Goal: Information Seeking & Learning: Learn about a topic

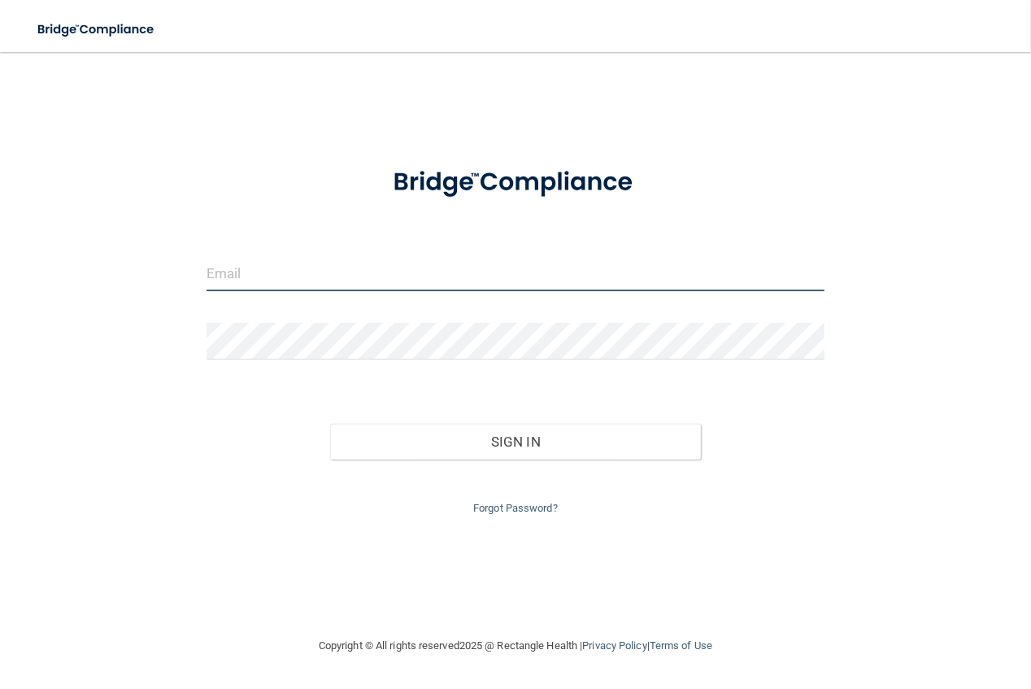
type input "[PERSON_NAME][EMAIL_ADDRESS][DOMAIN_NAME]"
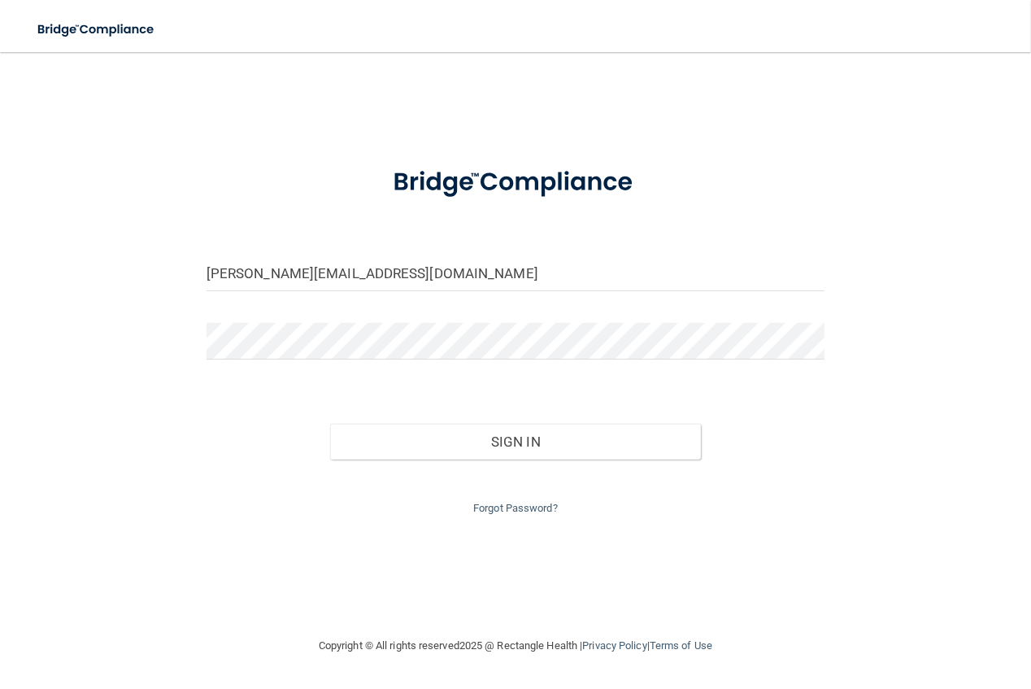
click at [495, 422] on div "Sign In" at bounding box center [515, 425] width 642 height 68
click at [490, 448] on button "Sign In" at bounding box center [515, 442] width 371 height 36
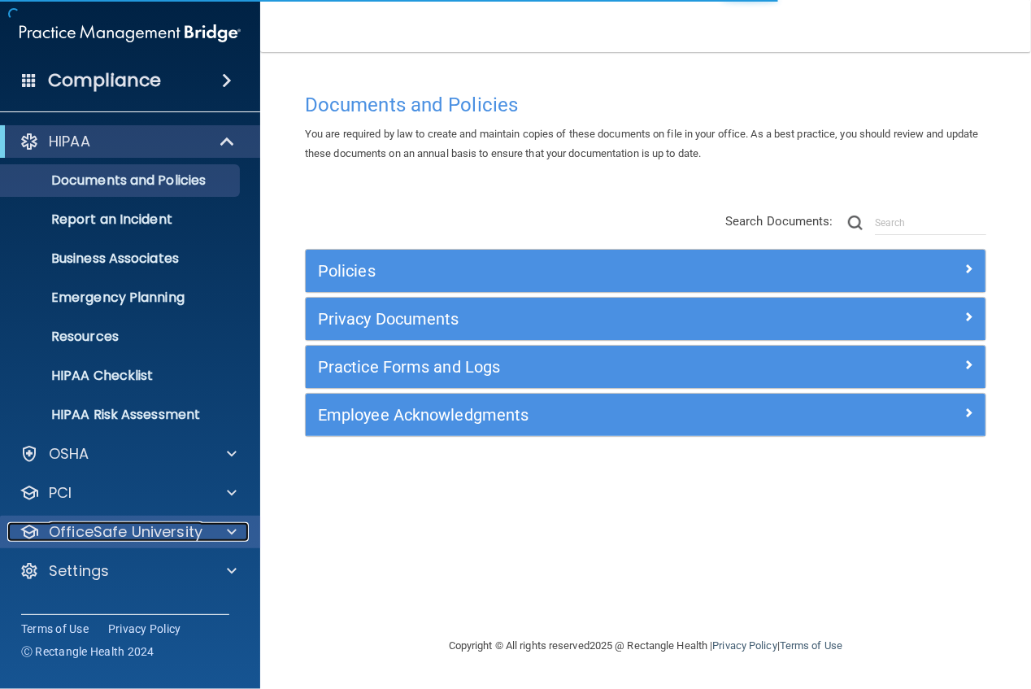
click at [91, 532] on p "OfficeSafe University" at bounding box center [126, 532] width 154 height 20
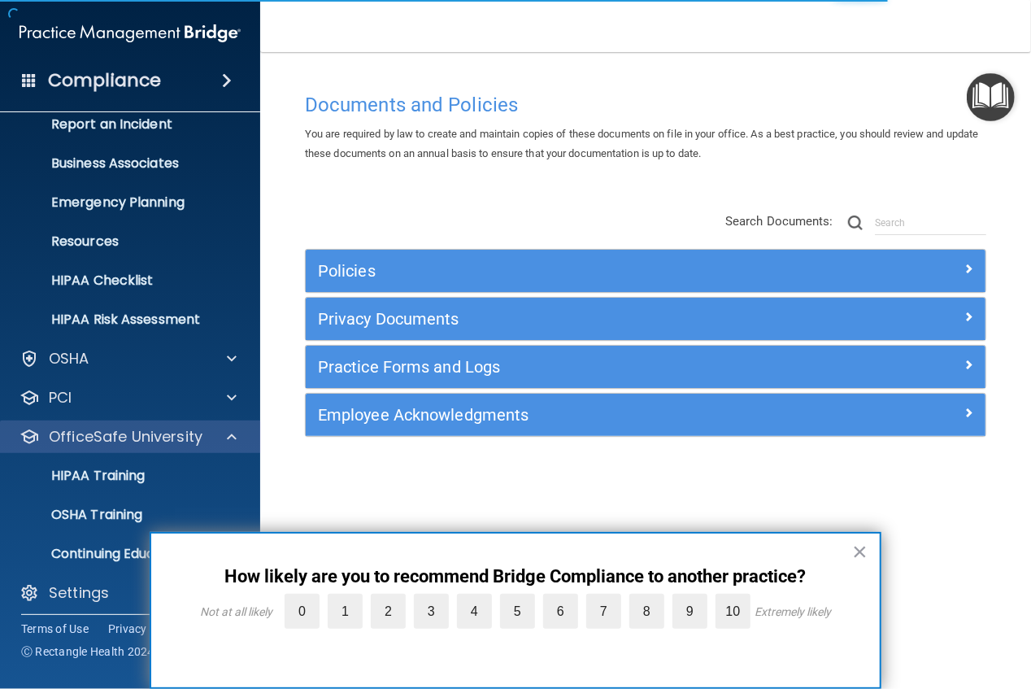
scroll to position [102, 0]
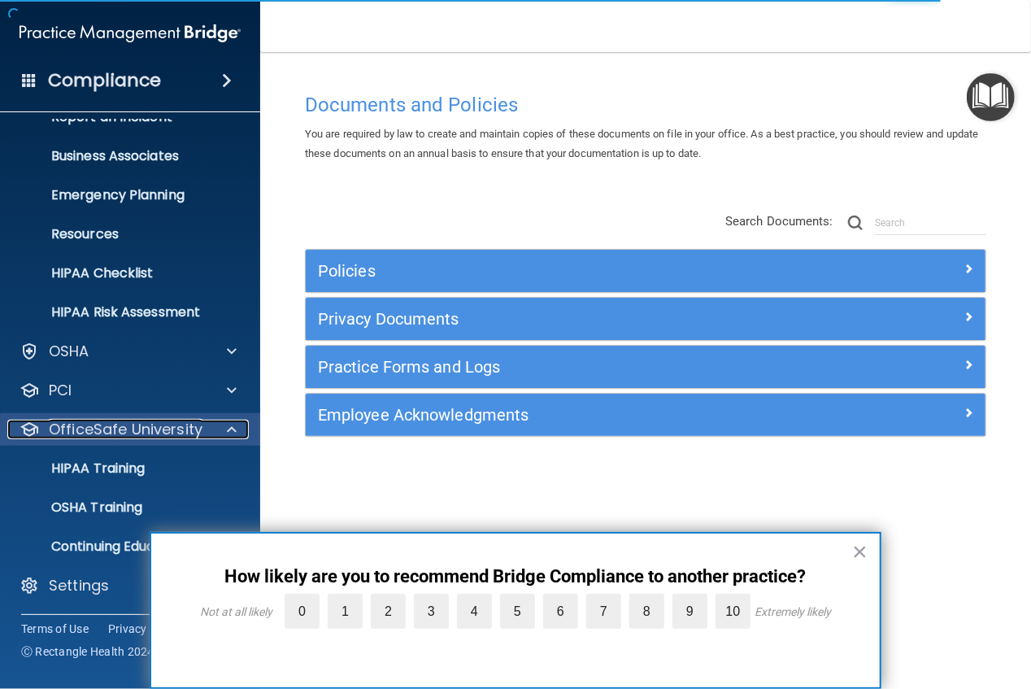
click at [230, 433] on span at bounding box center [232, 429] width 10 height 20
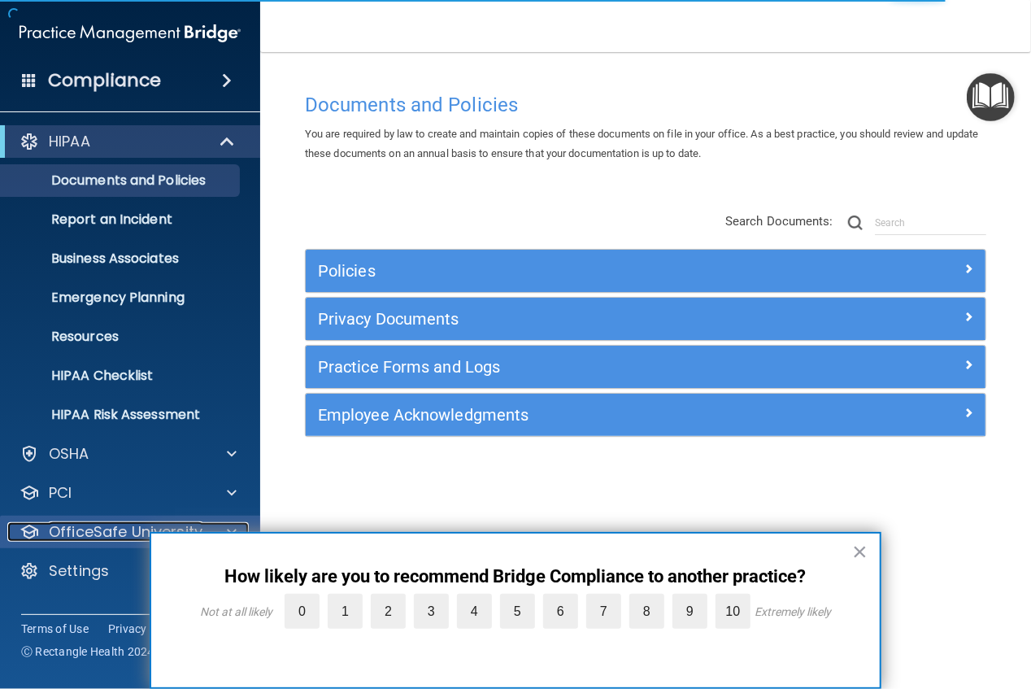
scroll to position [0, 0]
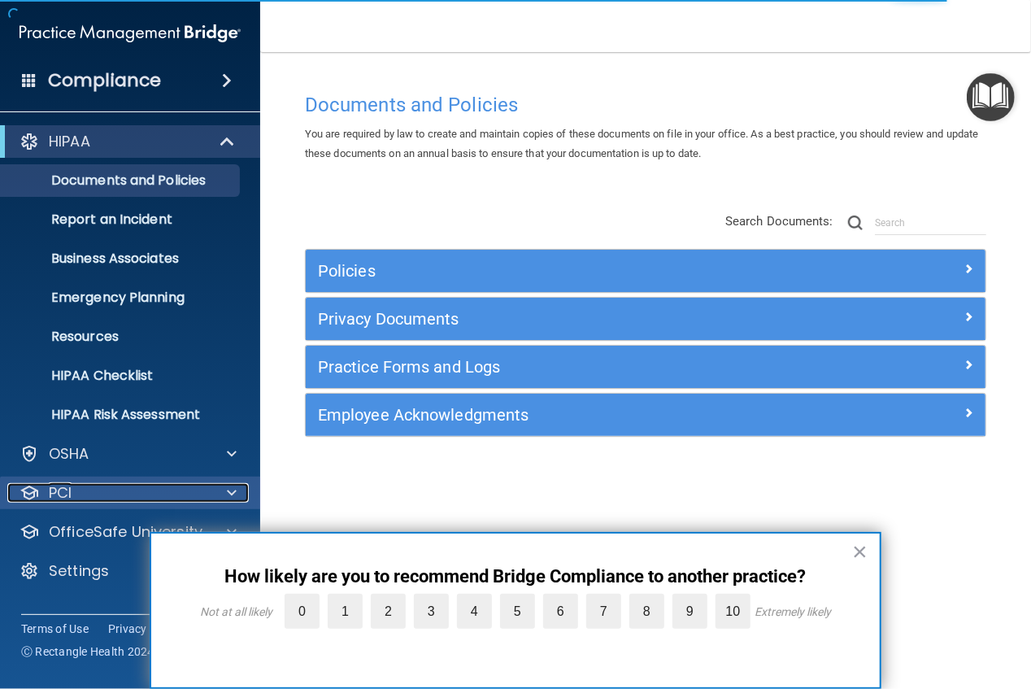
click at [147, 486] on div "PCI" at bounding box center [108, 493] width 202 height 20
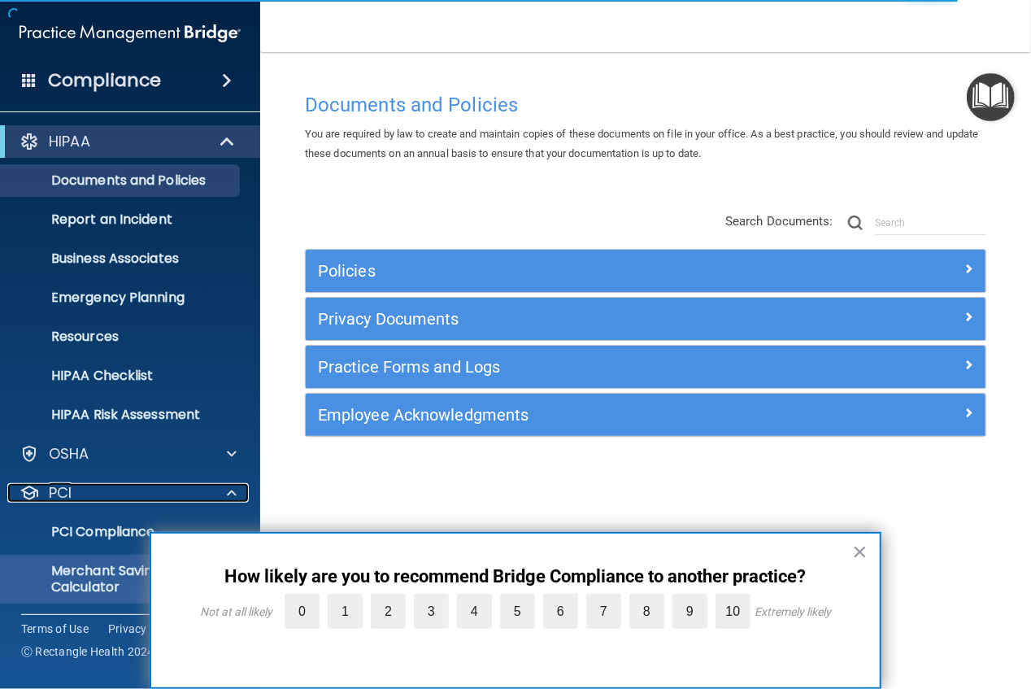
scroll to position [80, 0]
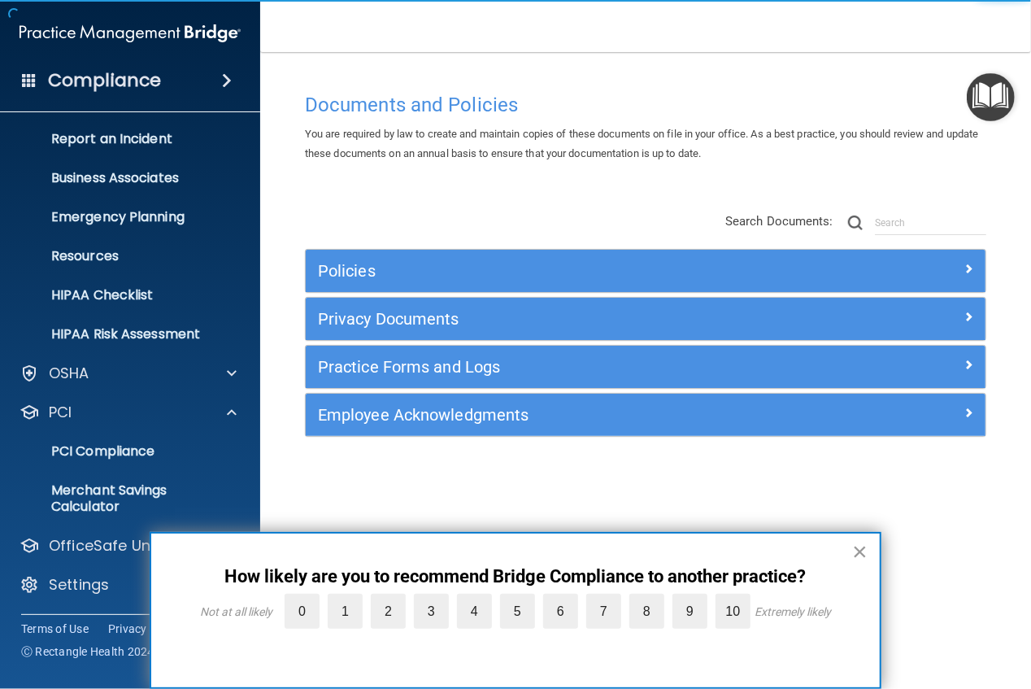
click at [862, 550] on button "×" at bounding box center [859, 551] width 15 height 26
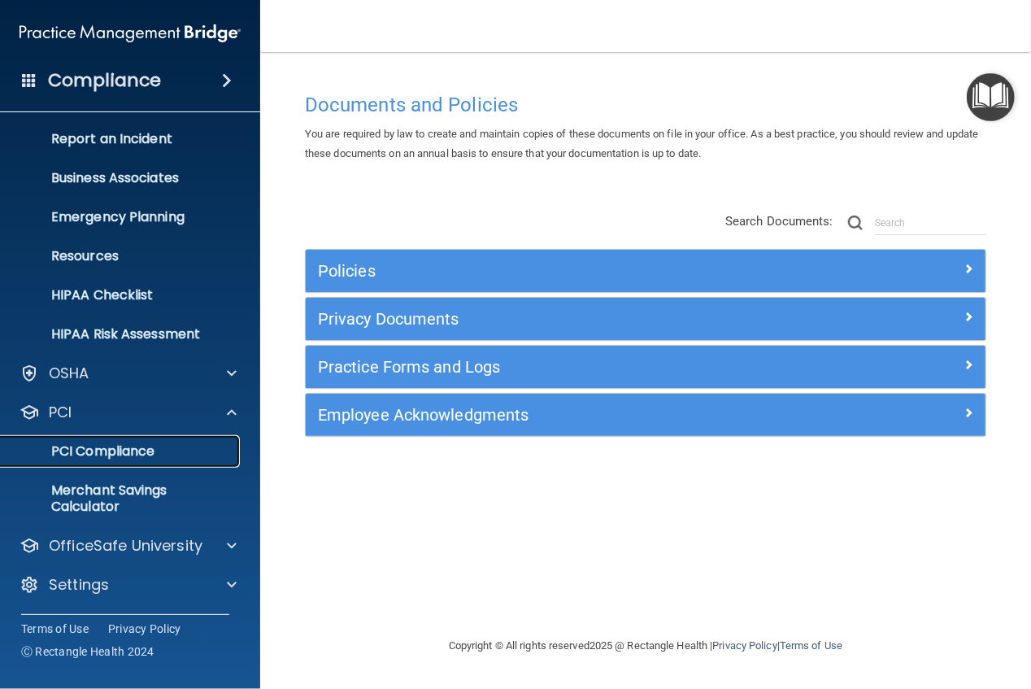
click at [121, 450] on p "PCI Compliance" at bounding box center [122, 451] width 222 height 16
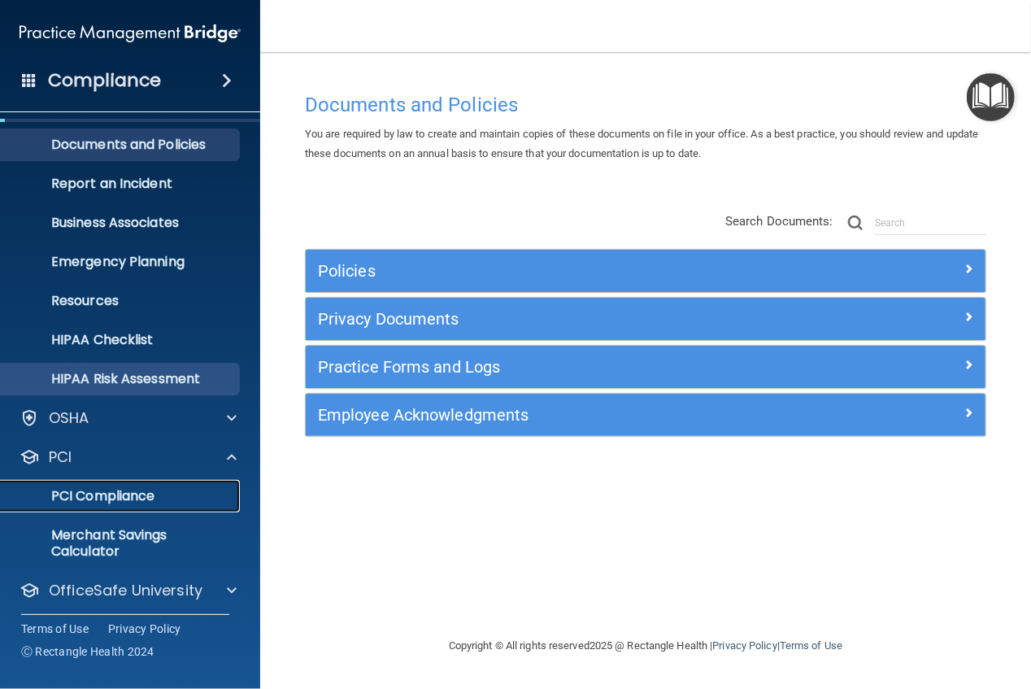
scroll to position [0, 0]
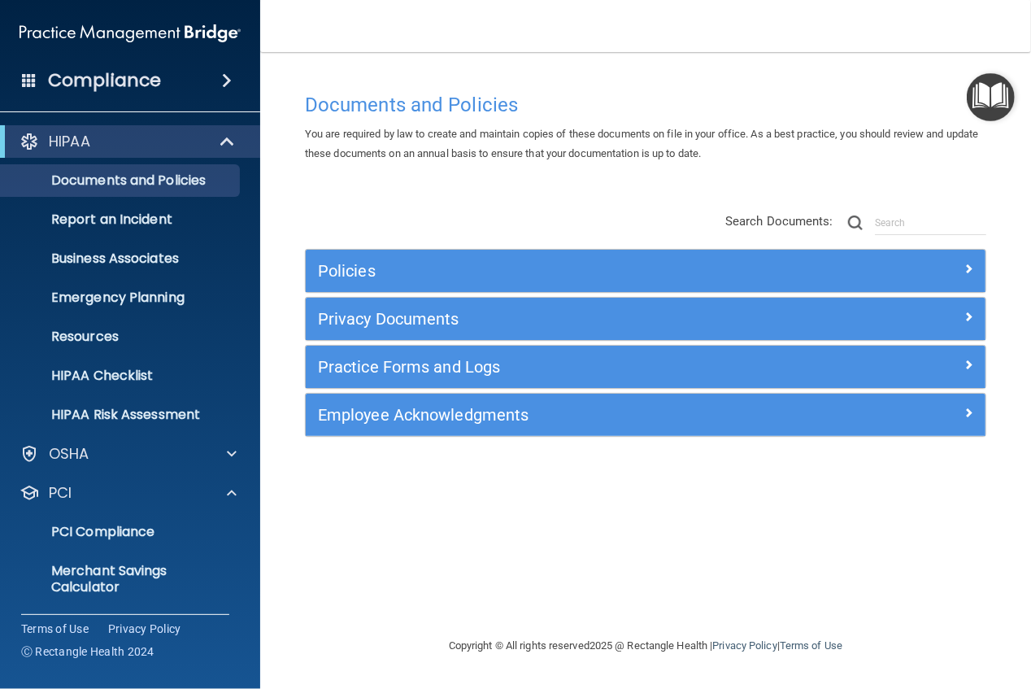
click at [152, 85] on h4 "Compliance" at bounding box center [104, 80] width 113 height 23
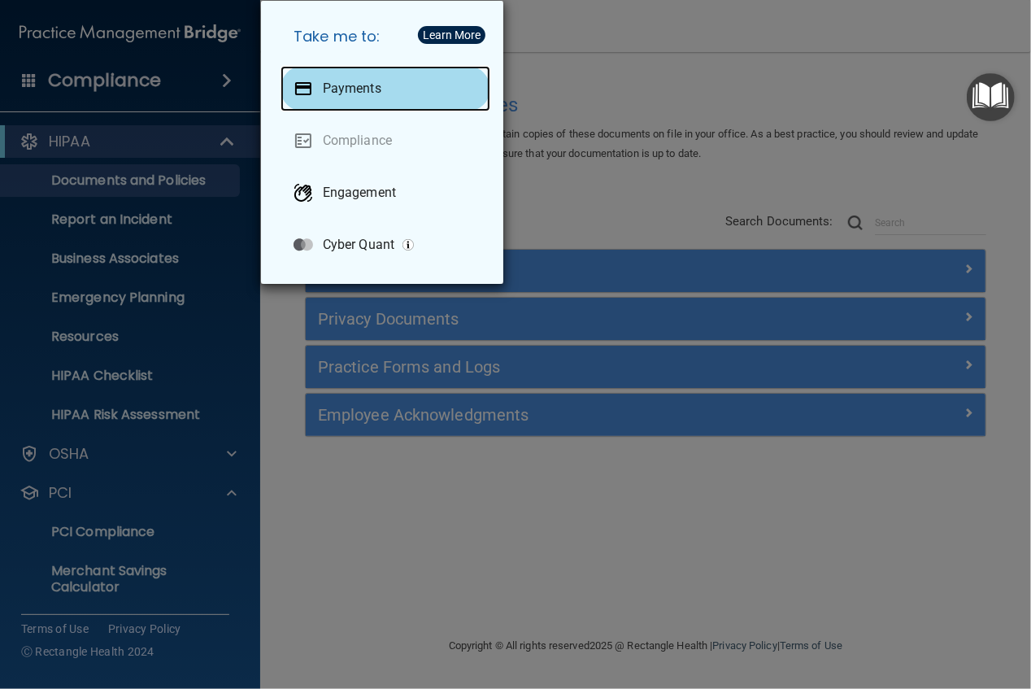
click at [319, 90] on div "Payments" at bounding box center [385, 89] width 210 height 46
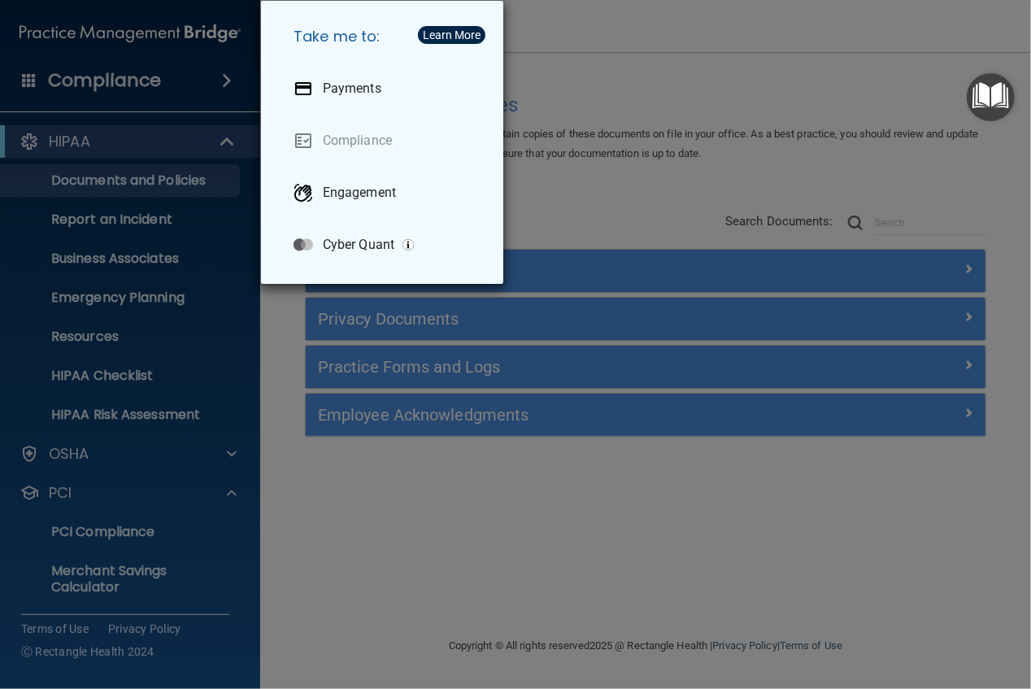
click at [412, 511] on div "Take me to: Payments Compliance Engagement Cyber Quant" at bounding box center [515, 344] width 1031 height 689
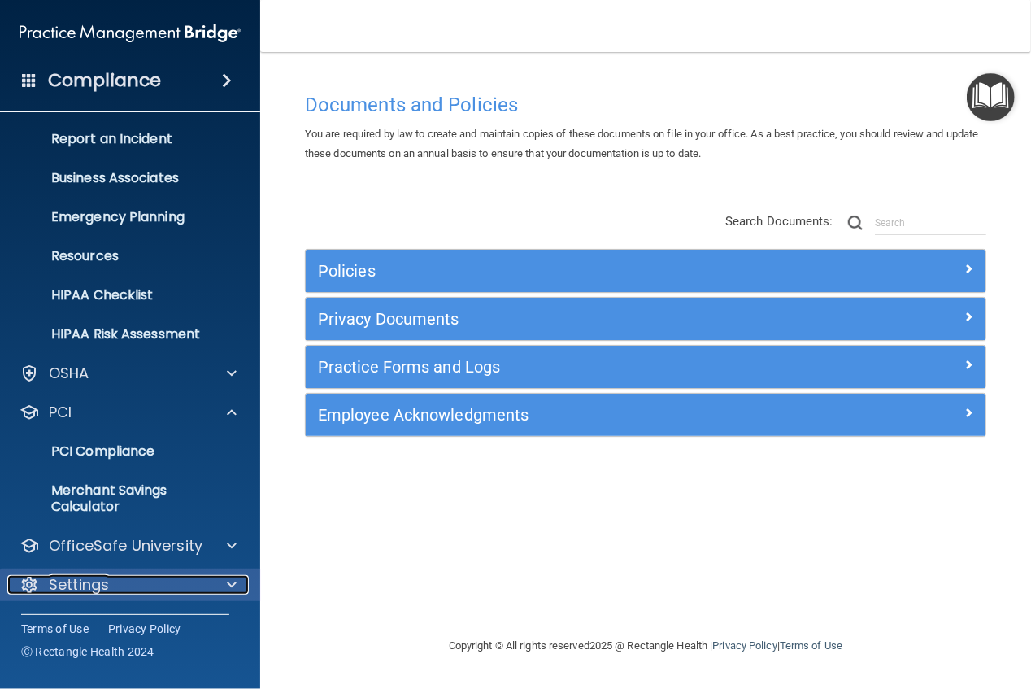
click at [89, 581] on p "Settings" at bounding box center [79, 585] width 60 height 20
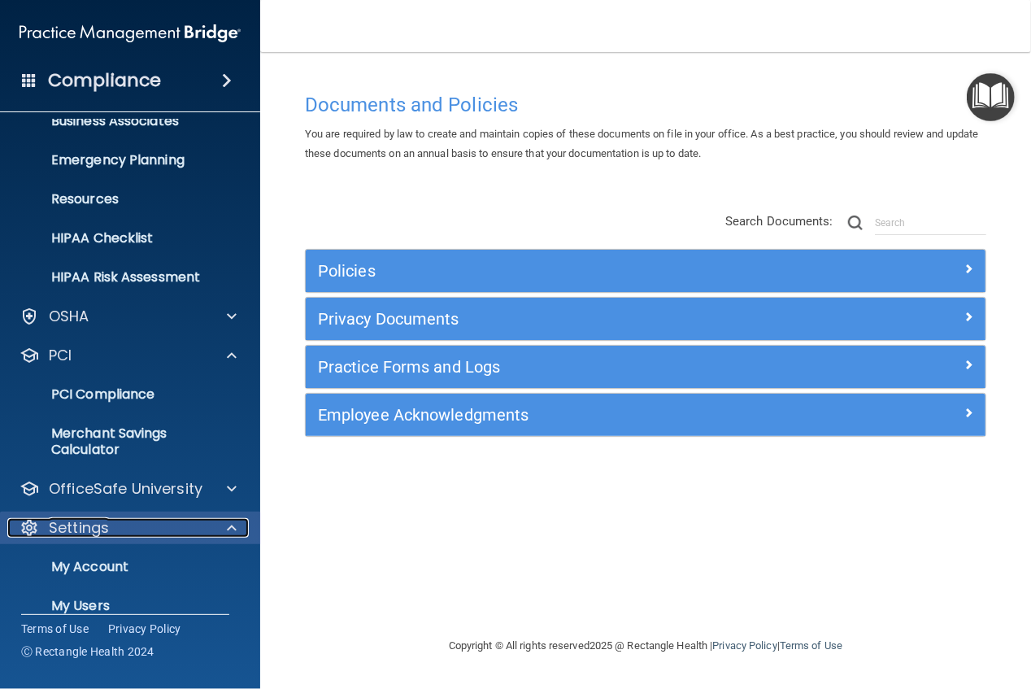
scroll to position [235, 0]
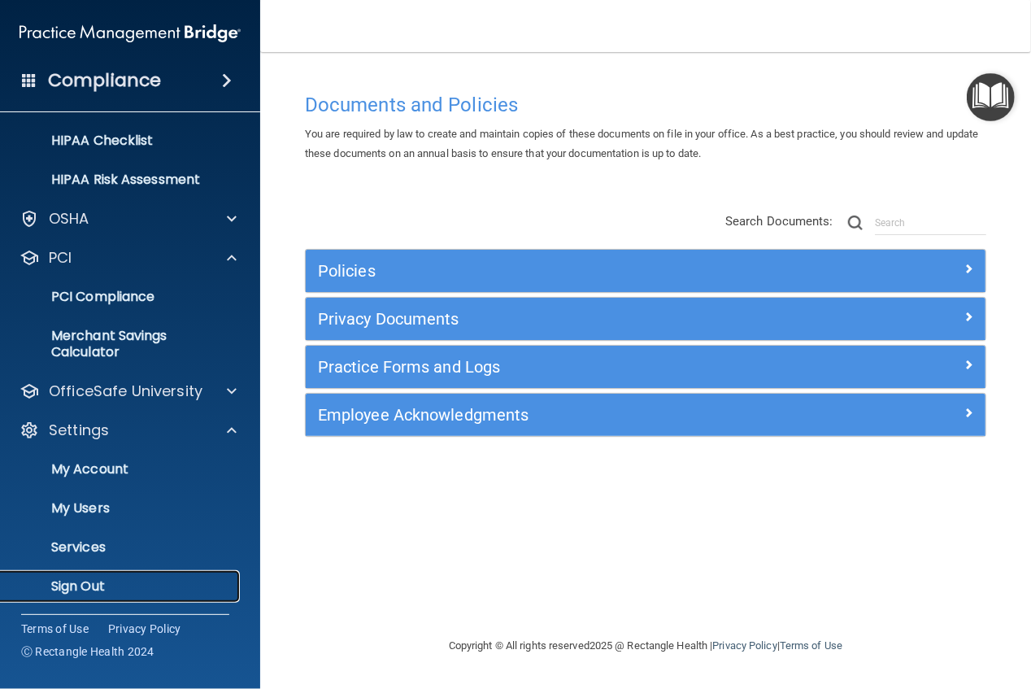
click at [94, 589] on p "Sign Out" at bounding box center [122, 586] width 222 height 16
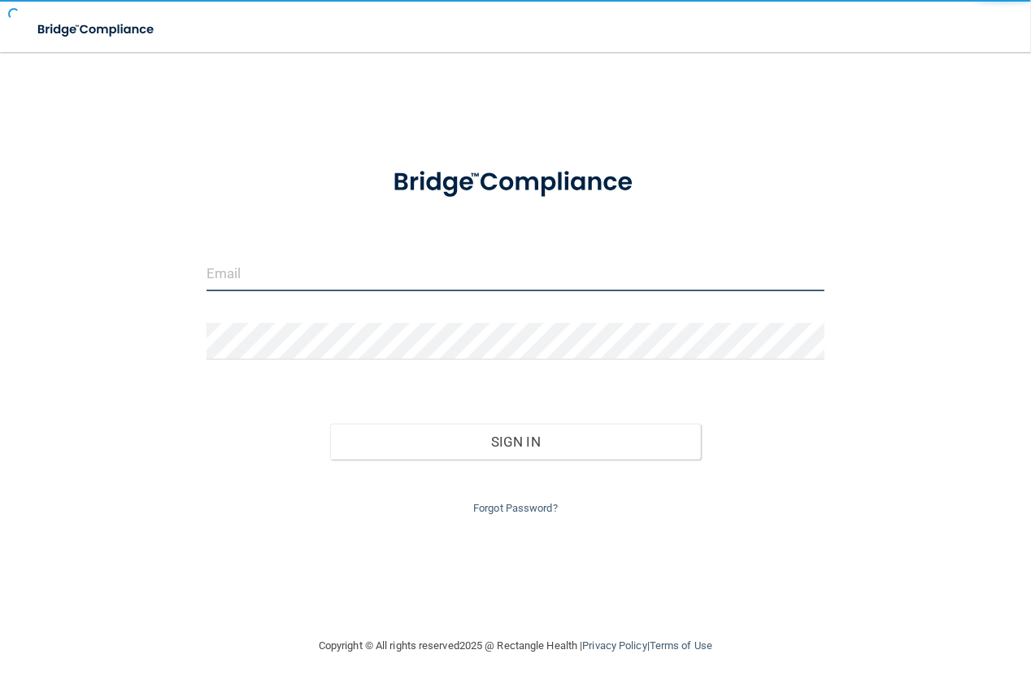
type input "[PERSON_NAME][EMAIL_ADDRESS][DOMAIN_NAME]"
